Goal: Obtain resource: Obtain resource

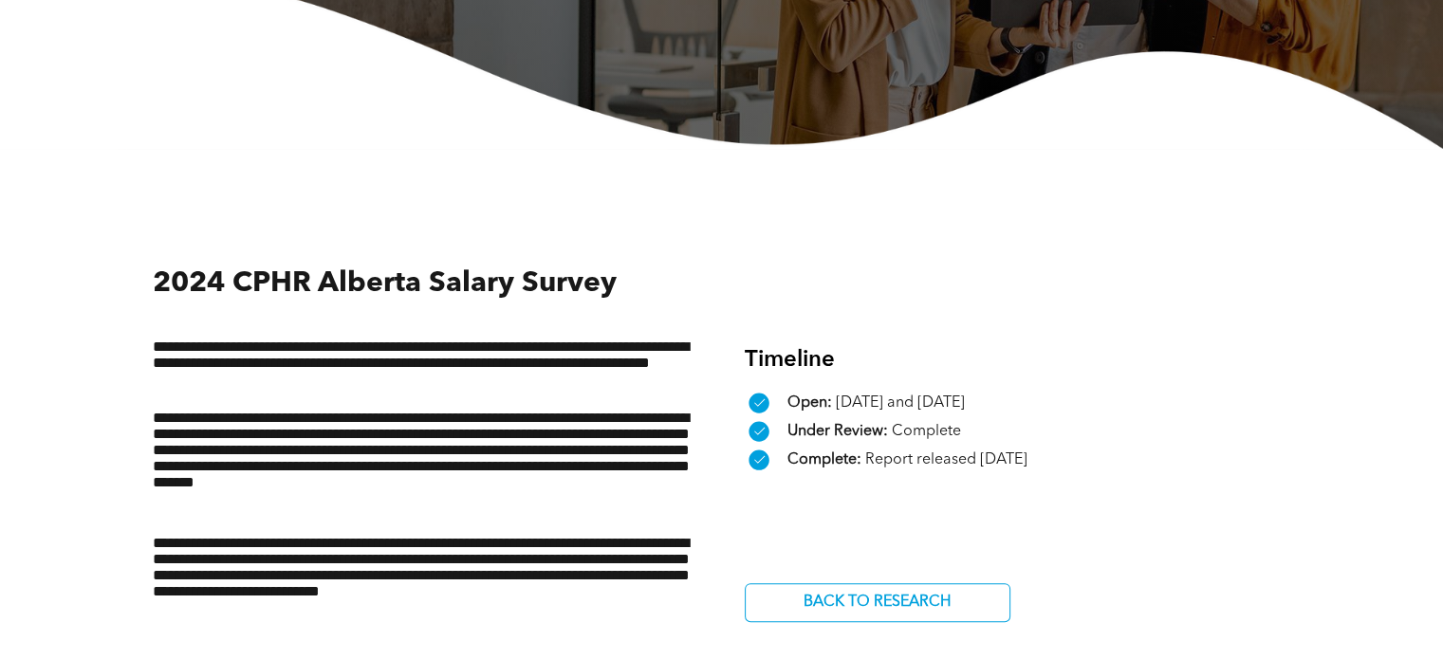
scroll to position [569, 0]
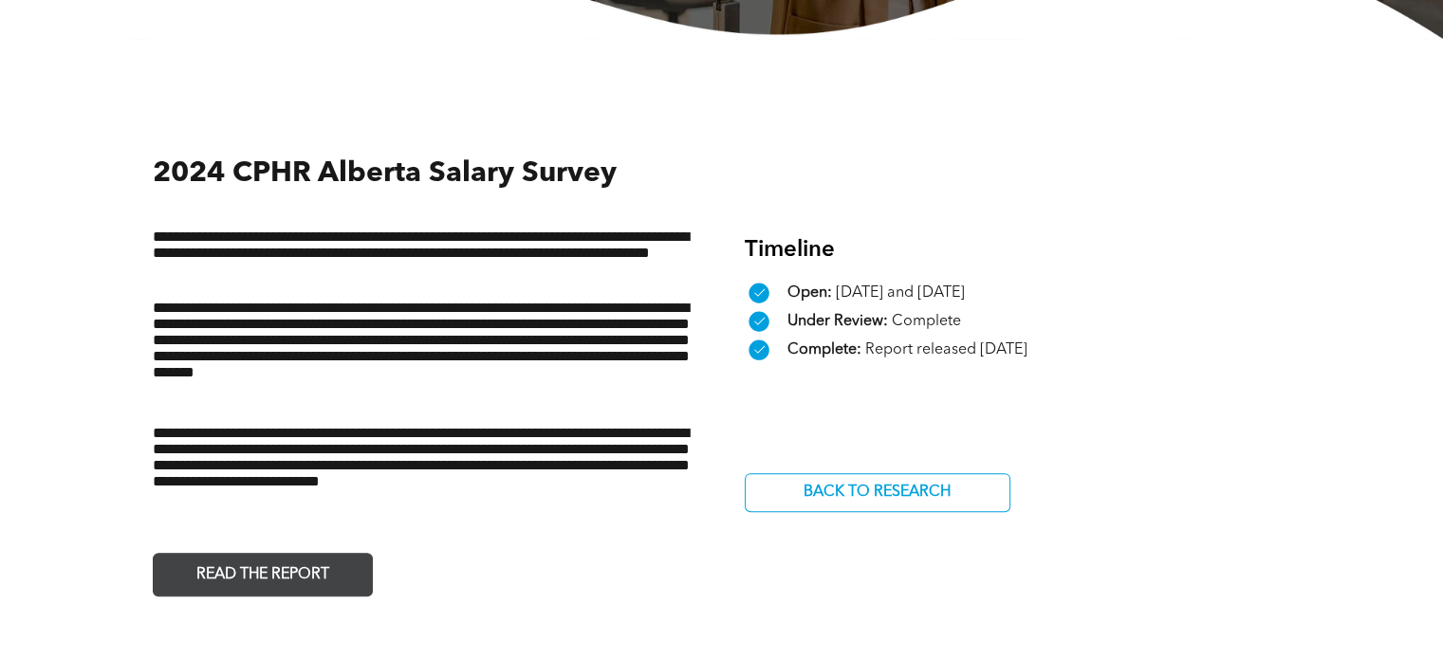
click at [296, 560] on span "READ THE REPORT" at bounding box center [263, 575] width 146 height 37
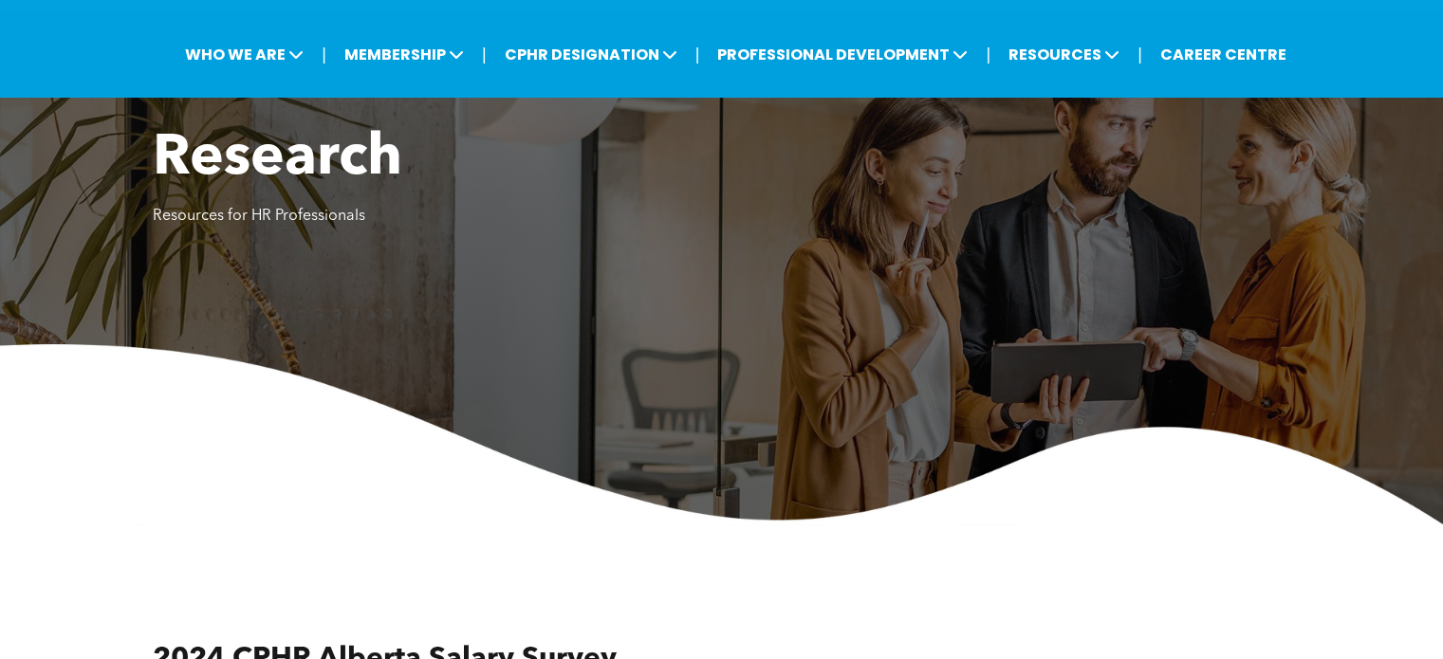
scroll to position [0, 0]
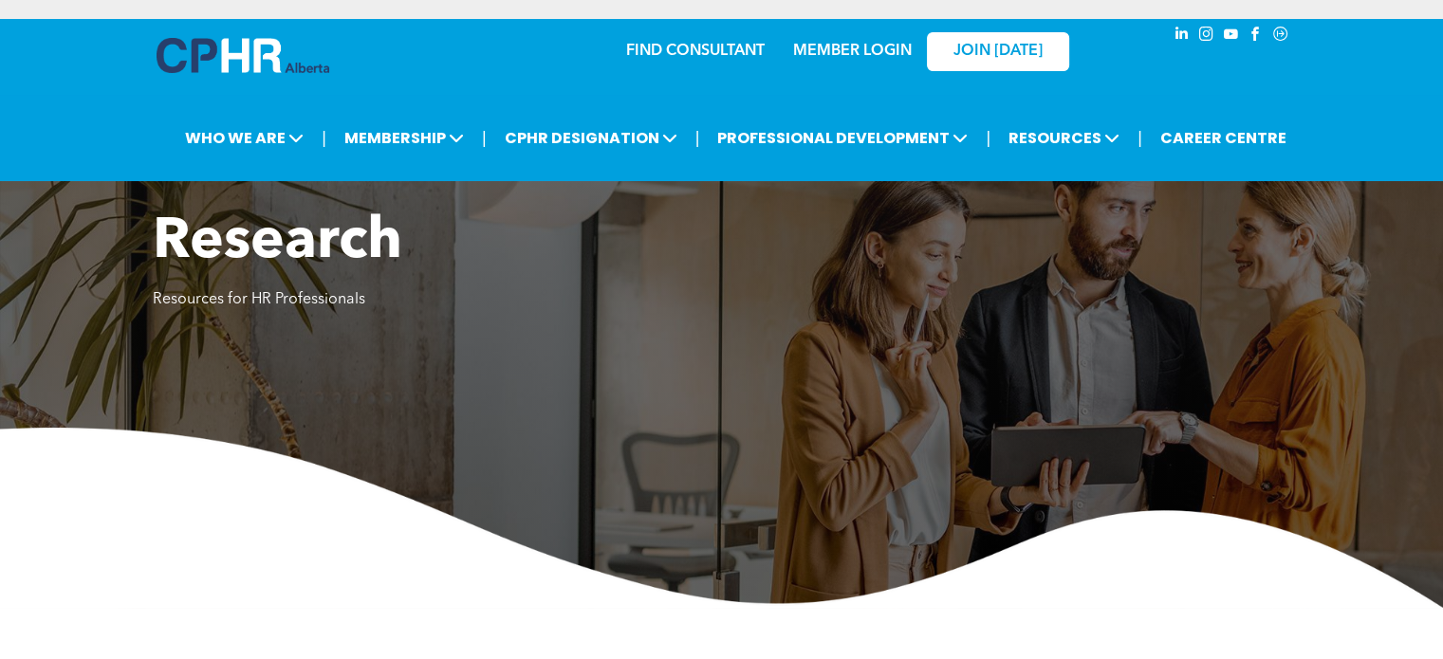
click at [837, 48] on link "MEMBER LOGIN" at bounding box center [852, 51] width 119 height 15
click at [885, 47] on link "MEMBER LOGIN" at bounding box center [852, 51] width 119 height 15
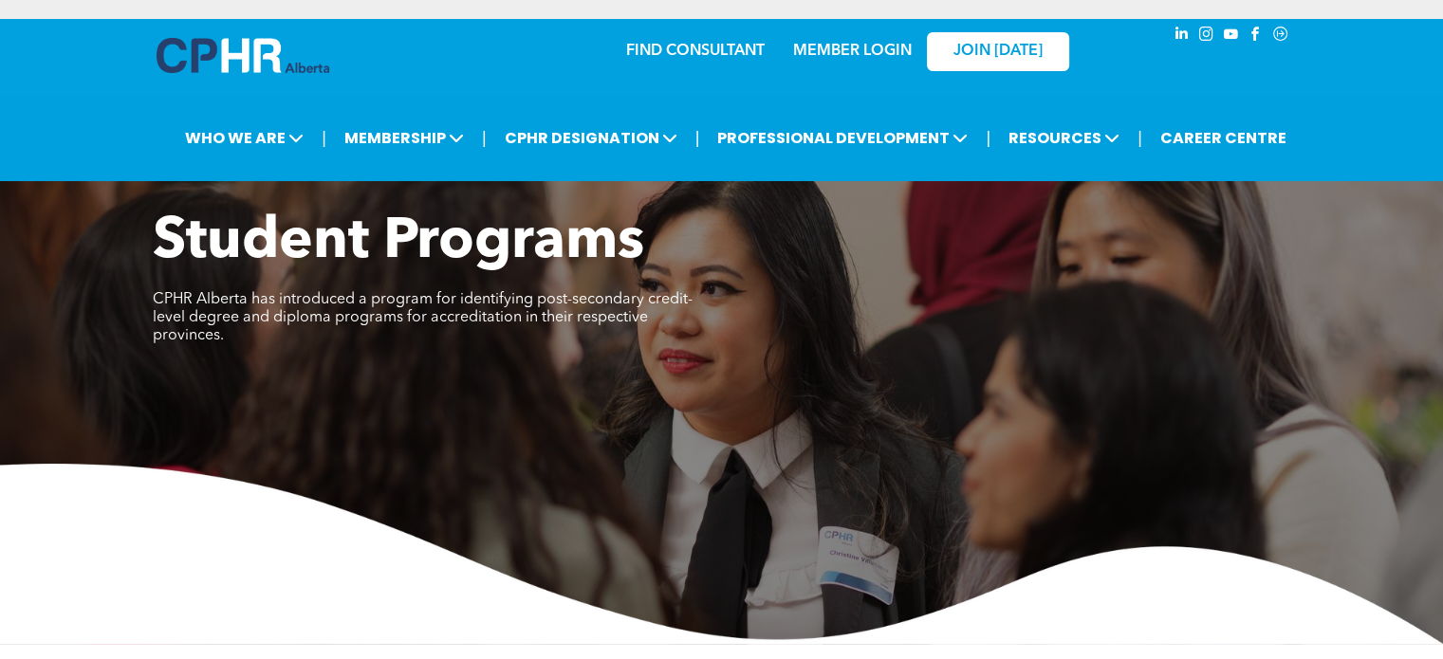
click at [861, 52] on link "MEMBER LOGIN" at bounding box center [852, 51] width 119 height 15
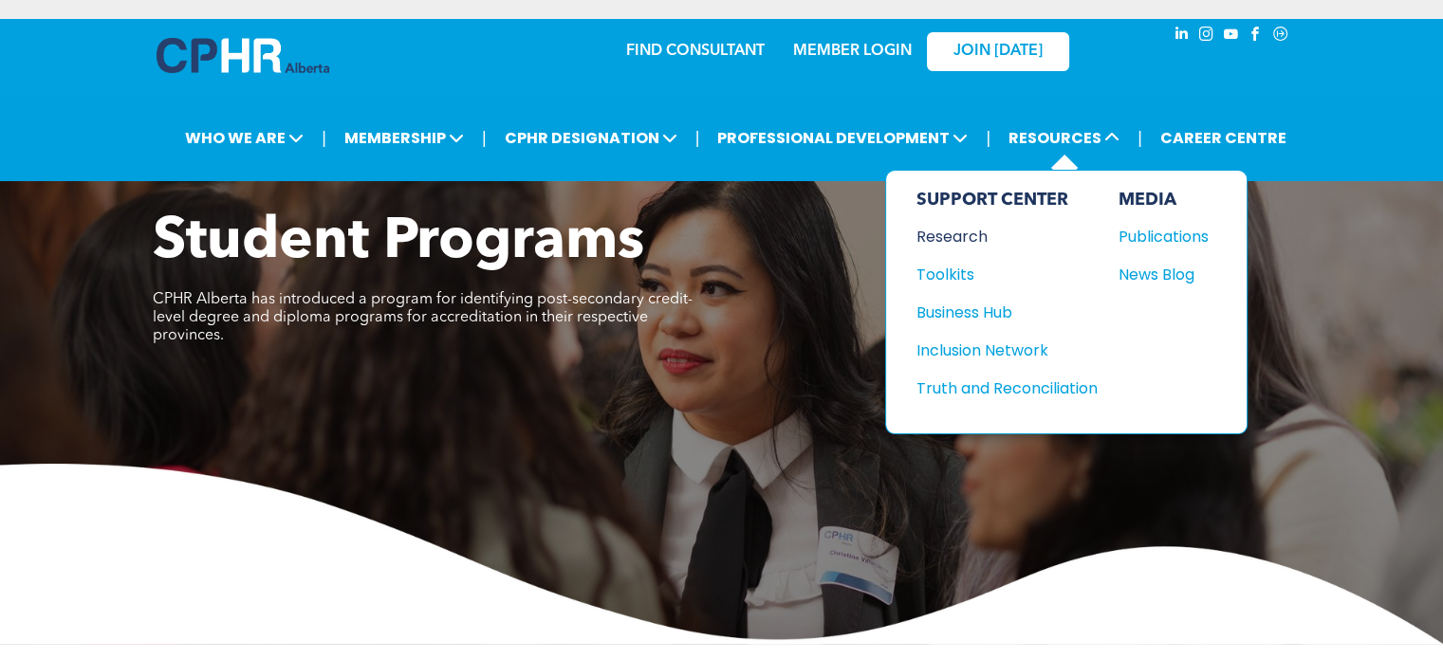
click at [966, 240] on div "Research" at bounding box center [997, 237] width 163 height 24
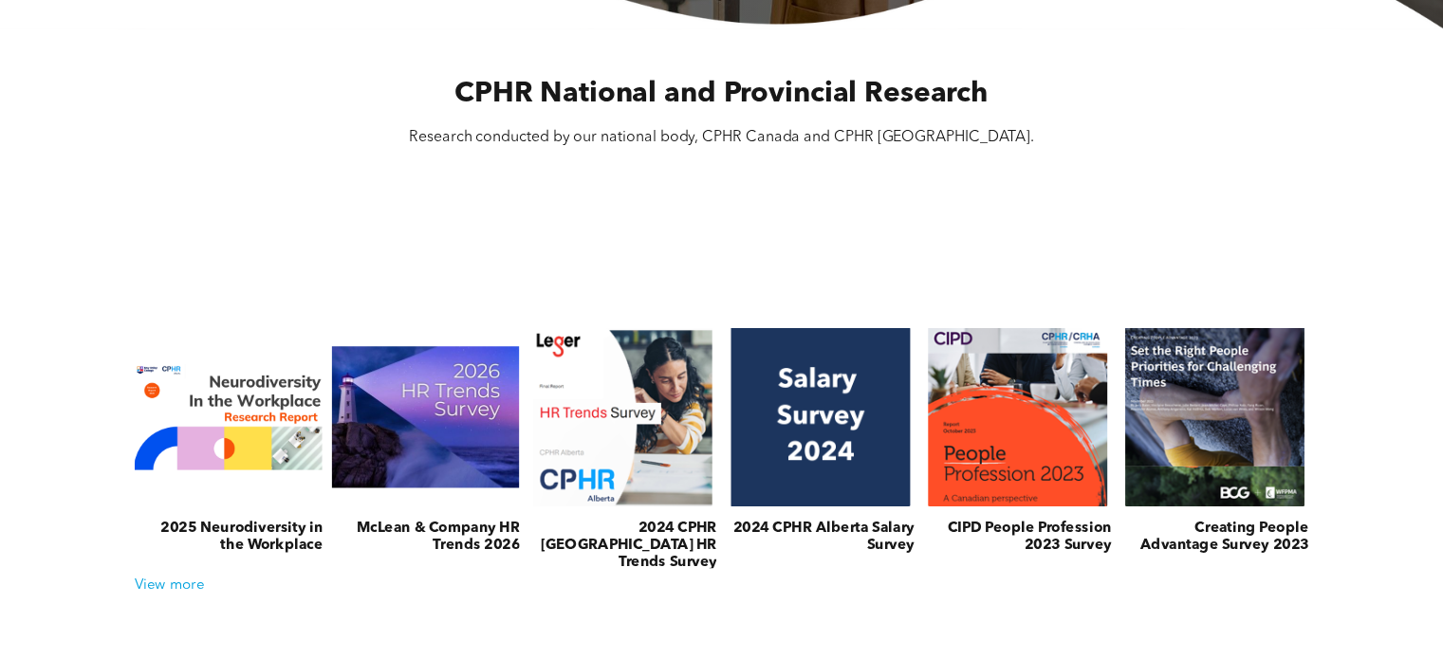
scroll to position [664, 0]
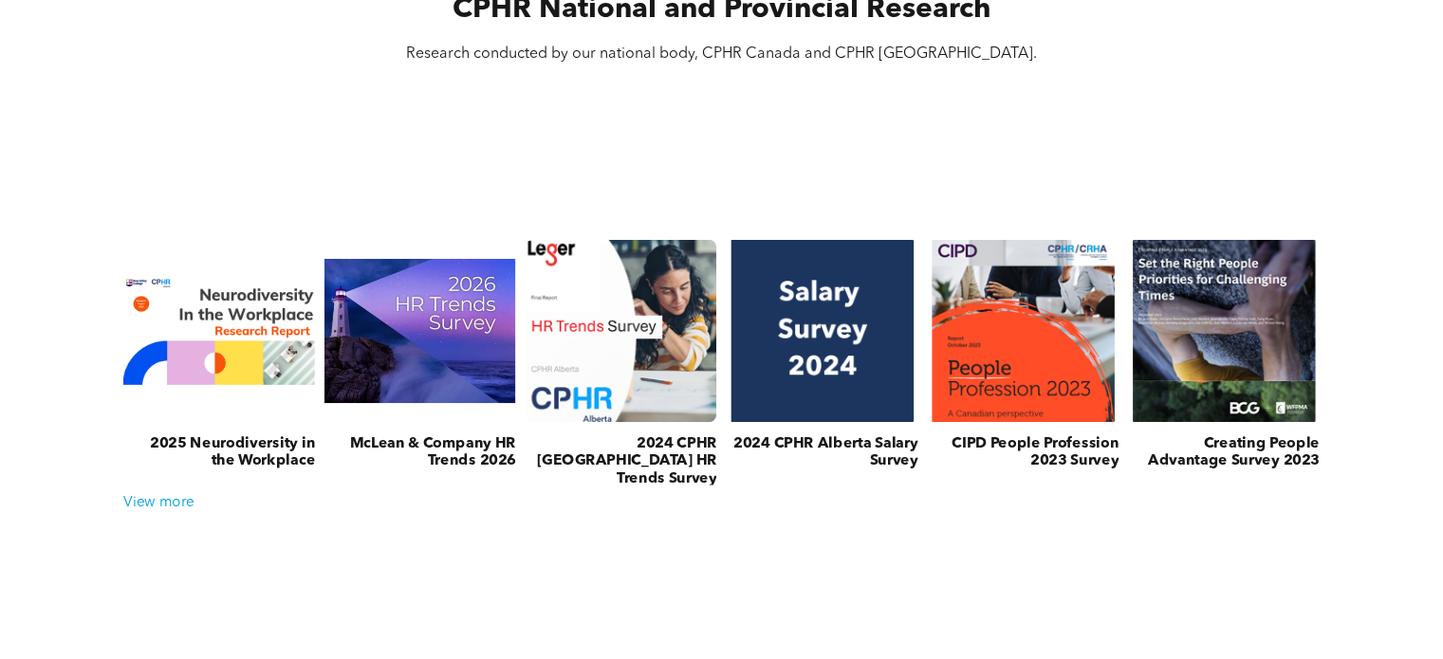
click at [592, 363] on link at bounding box center [620, 331] width 203 height 194
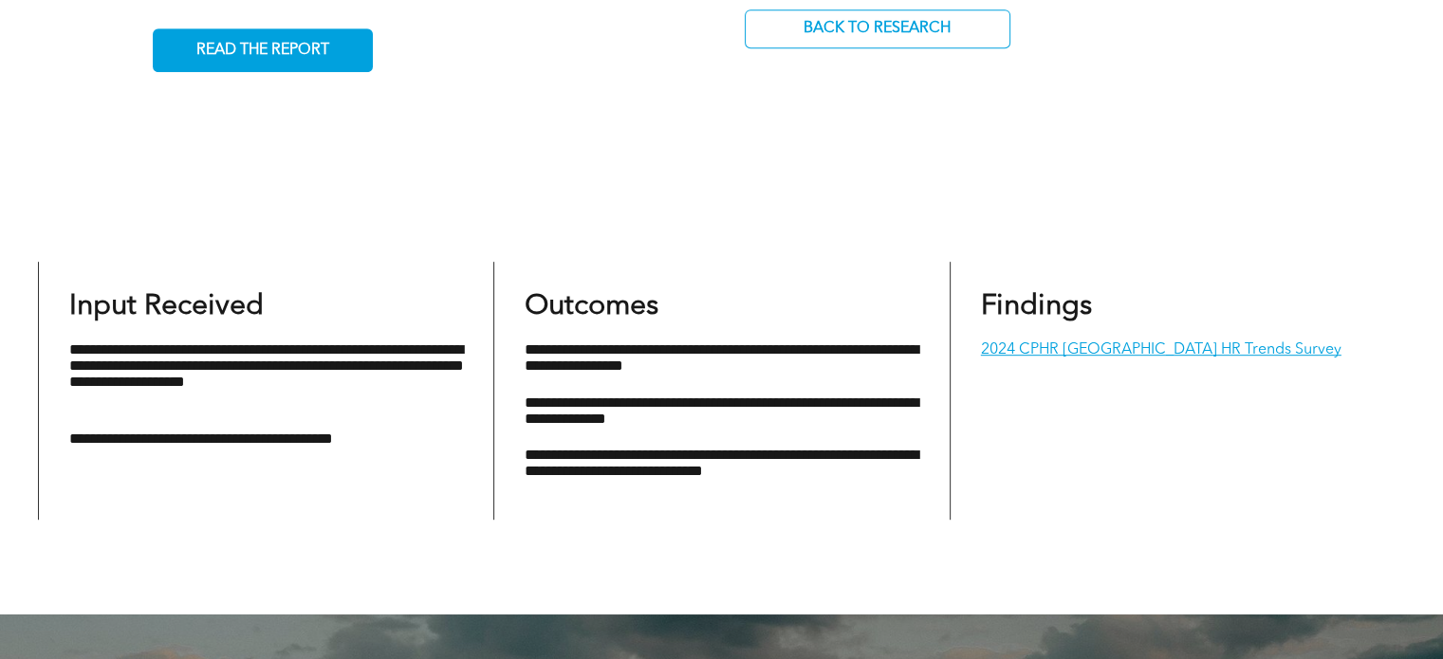
scroll to position [759, 0]
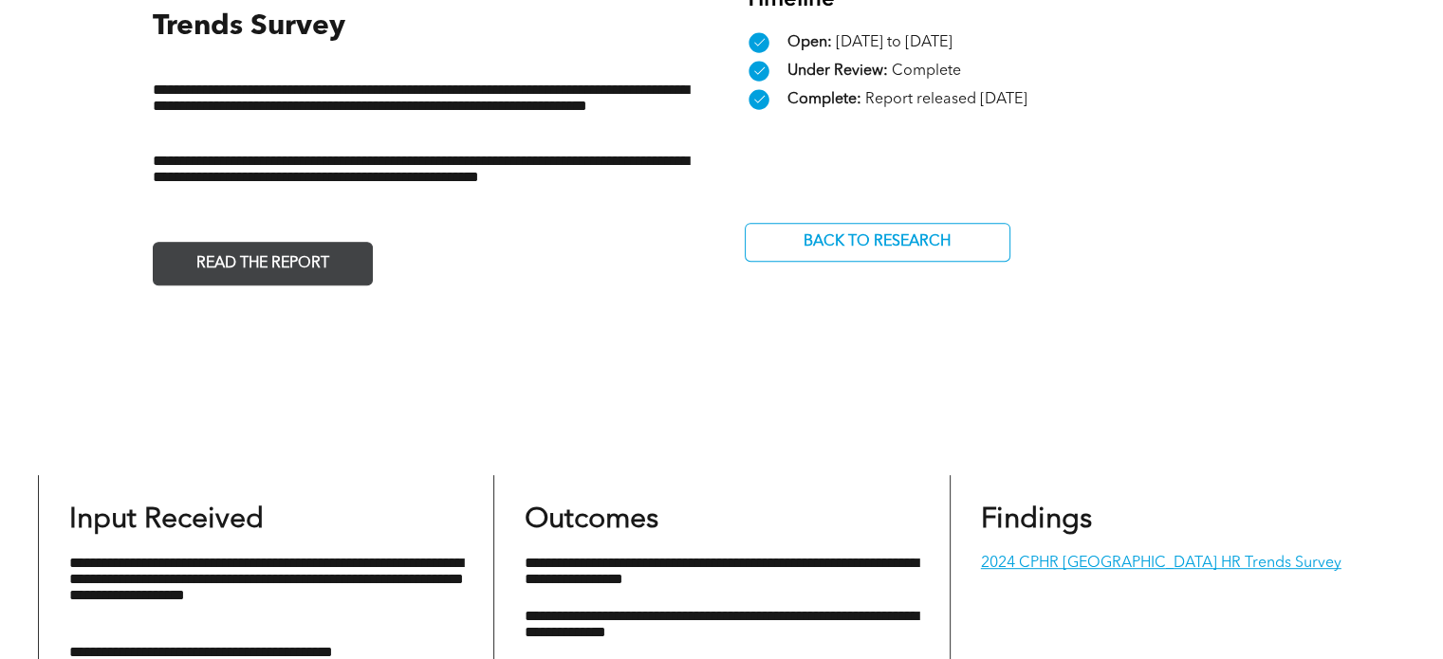
click at [326, 246] on span "READ THE REPORT" at bounding box center [263, 264] width 146 height 37
